Goal: Information Seeking & Learning: Learn about a topic

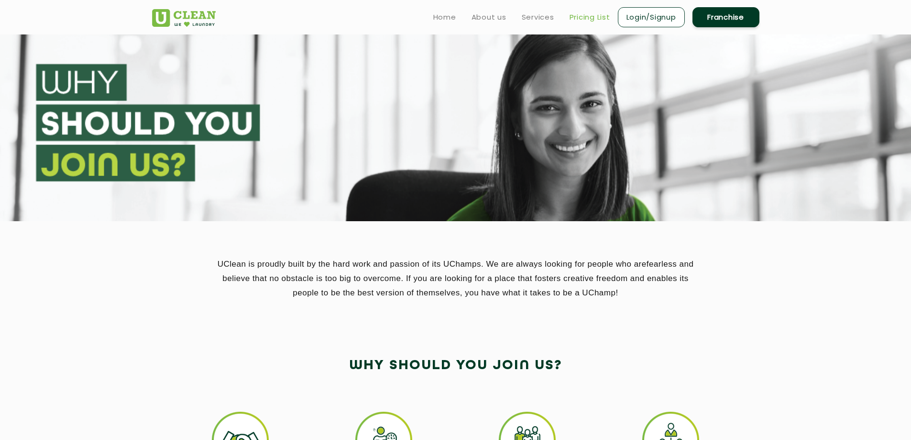
click at [593, 20] on link "Pricing List" at bounding box center [590, 16] width 41 height 11
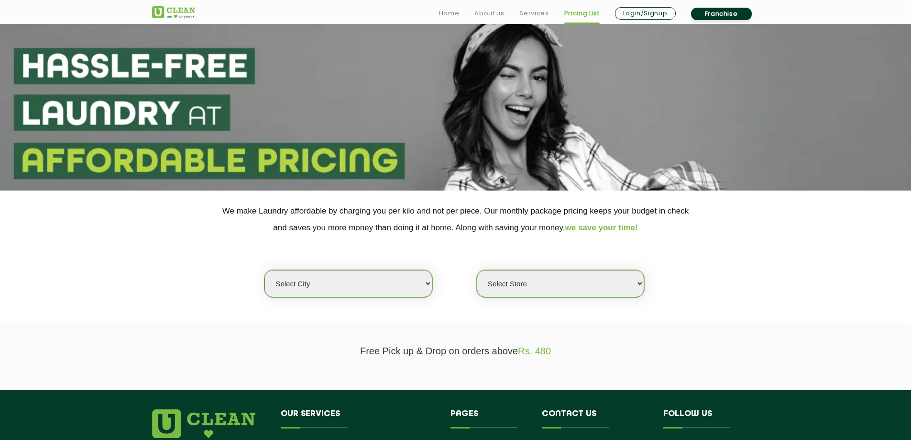
scroll to position [191, 0]
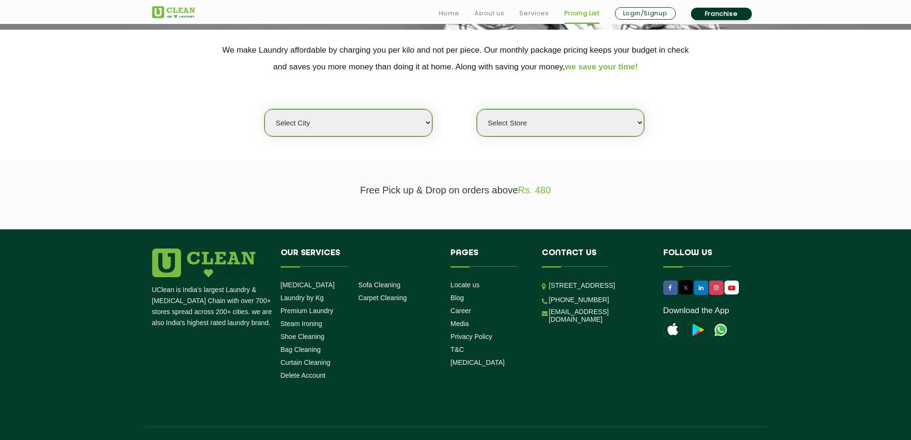
click at [398, 127] on select "Select city [GEOGRAPHIC_DATA] [GEOGRAPHIC_DATA] [GEOGRAPHIC_DATA] [GEOGRAPHIC_D…" at bounding box center [348, 122] width 167 height 27
select select "17"
click at [265, 110] on select "Select city [GEOGRAPHIC_DATA] [GEOGRAPHIC_DATA] [GEOGRAPHIC_DATA] [GEOGRAPHIC_D…" at bounding box center [348, 122] width 167 height 27
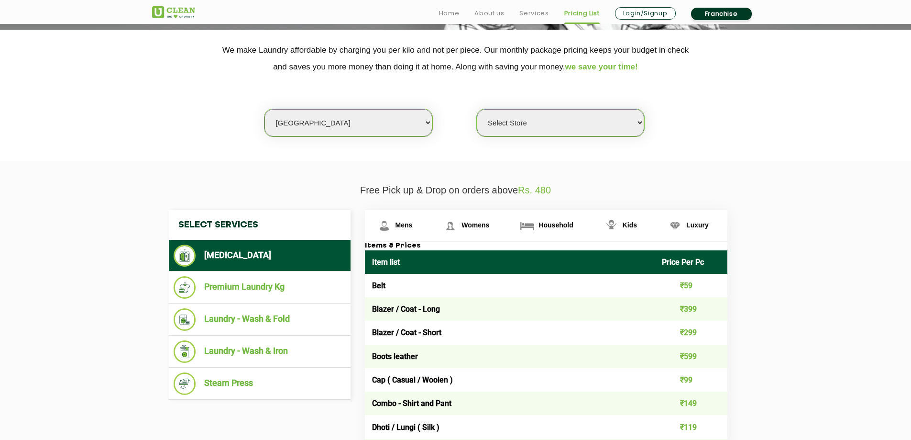
click at [526, 123] on select "Select Store [PERSON_NAME][GEOGRAPHIC_DATA] [GEOGRAPHIC_DATA] [GEOGRAPHIC_DATA]" at bounding box center [560, 122] width 167 height 27
select select "436"
click at [477, 110] on select "Select Store [PERSON_NAME][GEOGRAPHIC_DATA] [GEOGRAPHIC_DATA] [GEOGRAPHIC_DATA]" at bounding box center [560, 122] width 167 height 27
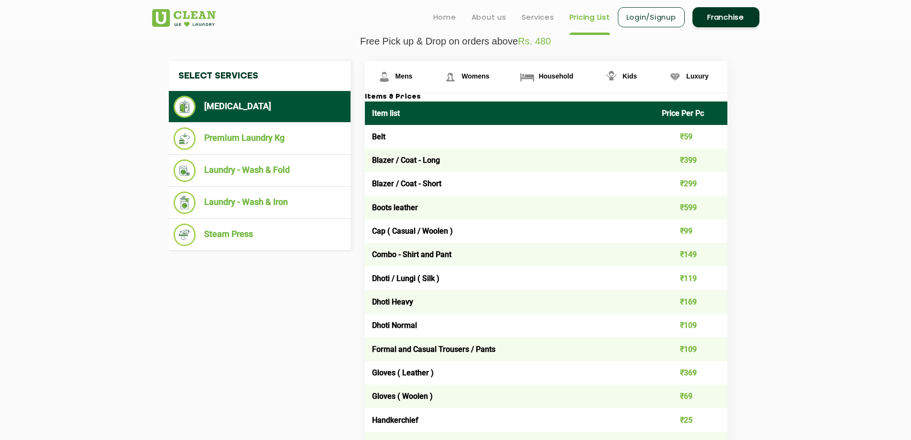
scroll to position [335, 0]
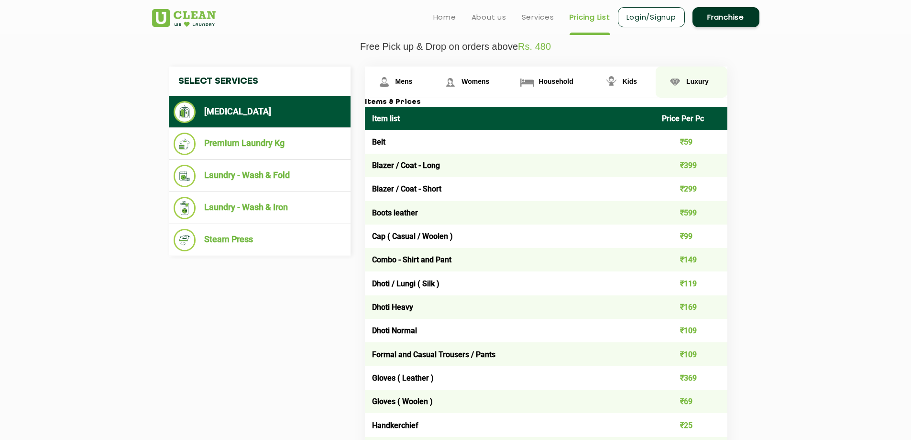
click at [687, 85] on span "Luxury" at bounding box center [698, 82] width 22 height 8
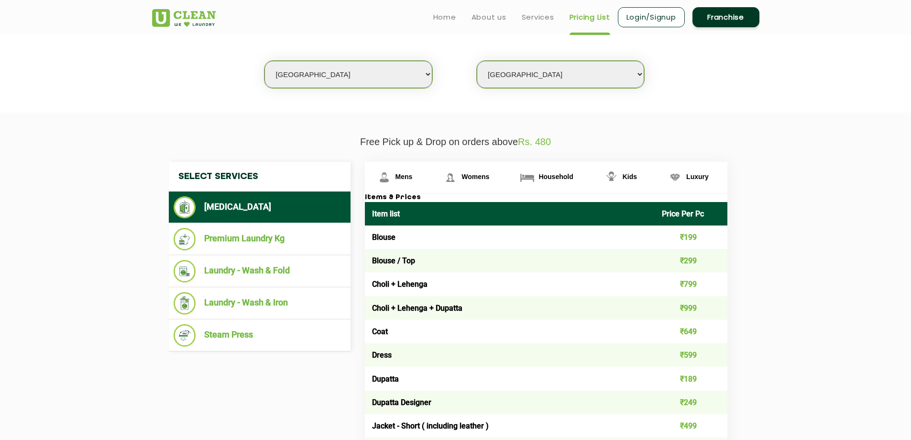
scroll to position [239, 0]
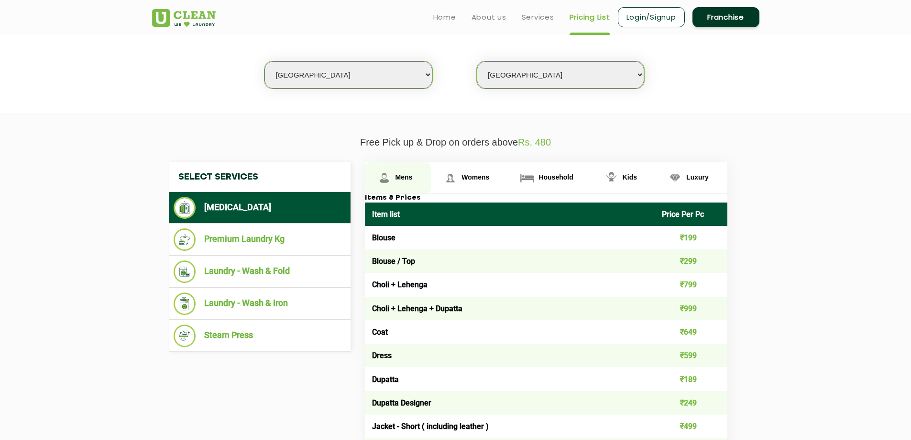
click at [400, 176] on span "Mens" at bounding box center [404, 177] width 17 height 8
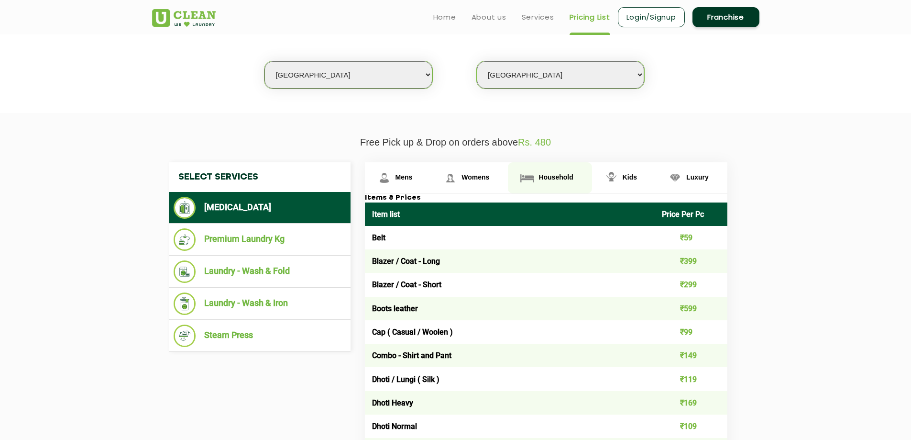
click at [544, 171] on link "Household" at bounding box center [550, 177] width 84 height 31
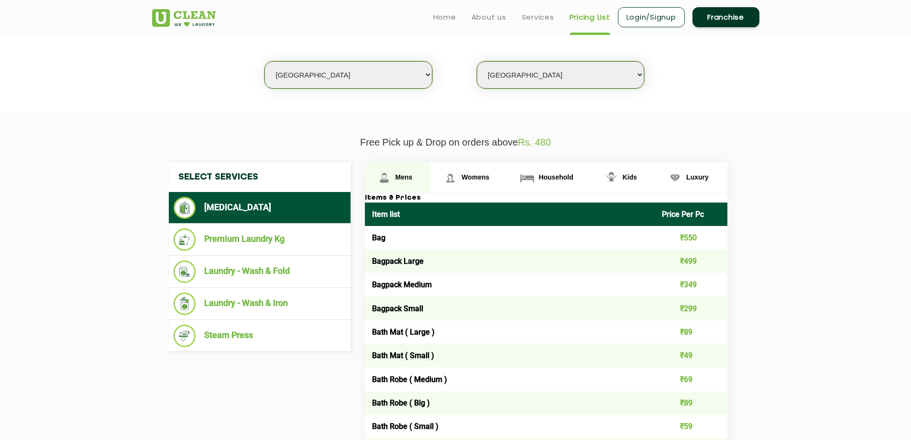
click at [407, 176] on span "Mens" at bounding box center [404, 177] width 17 height 8
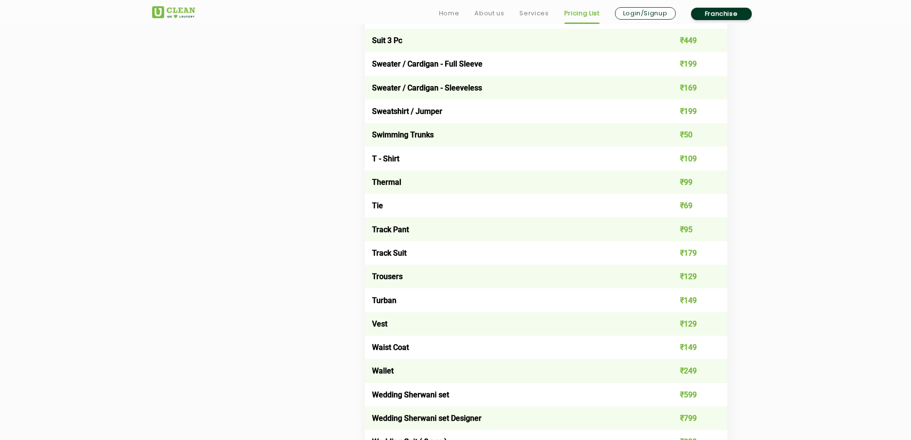
scroll to position [1770, 0]
